Goal: Task Accomplishment & Management: Complete application form

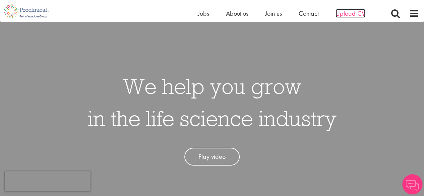
click at [340, 14] on span "Upload CV" at bounding box center [351, 13] width 30 height 9
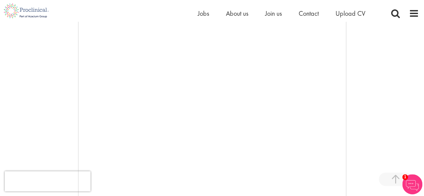
scroll to position [138, 0]
click at [301, 13] on span "Contact" at bounding box center [309, 13] width 20 height 9
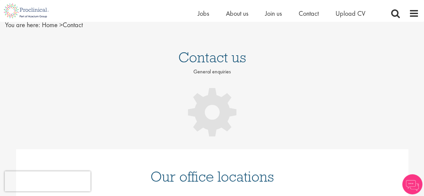
scroll to position [29, 0]
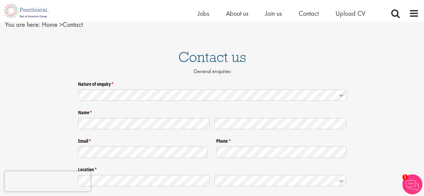
click at [315, 101] on div "Nature of enquiry * (required)" at bounding box center [212, 91] width 268 height 24
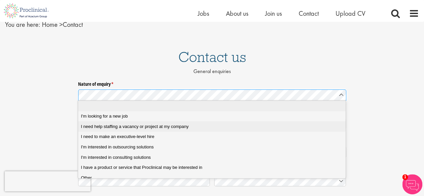
click at [289, 121] on company "I need help staffing a vacancy or project at my company" at bounding box center [214, 126] width 273 height 10
click at [260, 120] on job "I'm looking for a new job" at bounding box center [214, 116] width 273 height 10
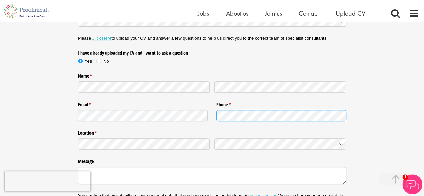
scroll to position [106, 0]
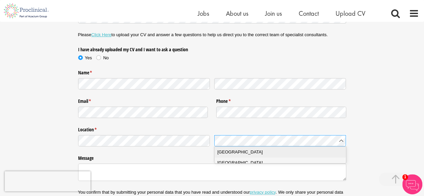
click at [247, 151] on div "India" at bounding box center [282, 152] width 131 height 7
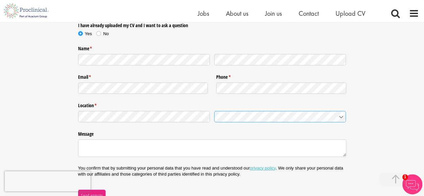
scroll to position [135, 0]
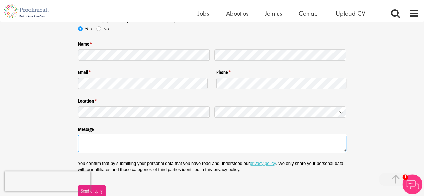
click at [246, 140] on textarea "Message" at bounding box center [212, 143] width 268 height 17
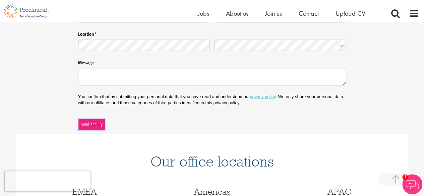
click at [93, 123] on span "Send enquiry" at bounding box center [92, 124] width 22 height 7
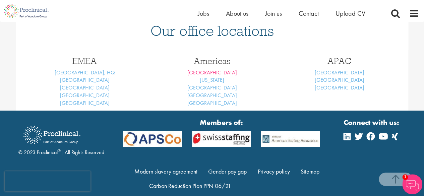
scroll to position [107, 0]
